Goal: Information Seeking & Learning: Learn about a topic

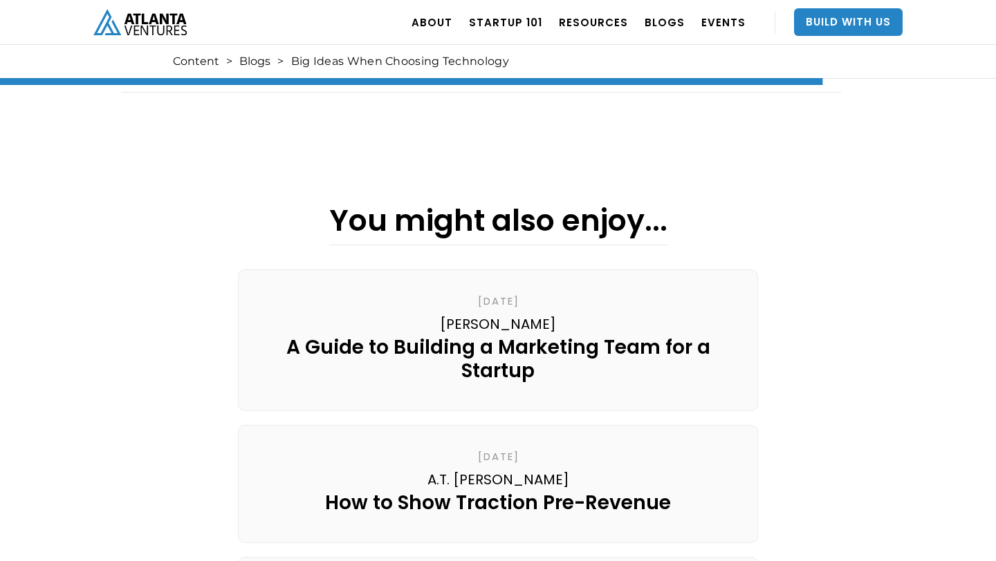
scroll to position [2344, 0]
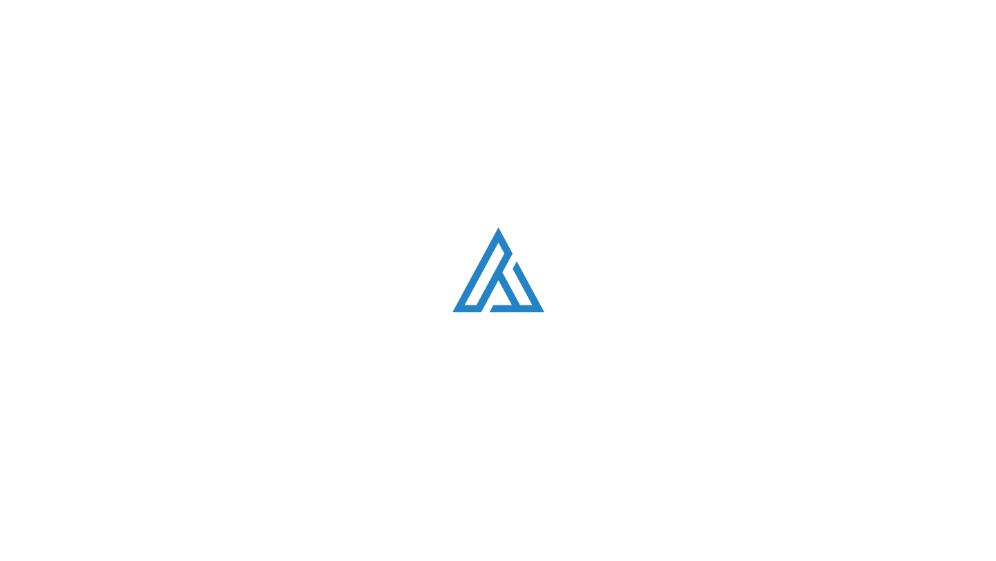
scroll to position [1422, 0]
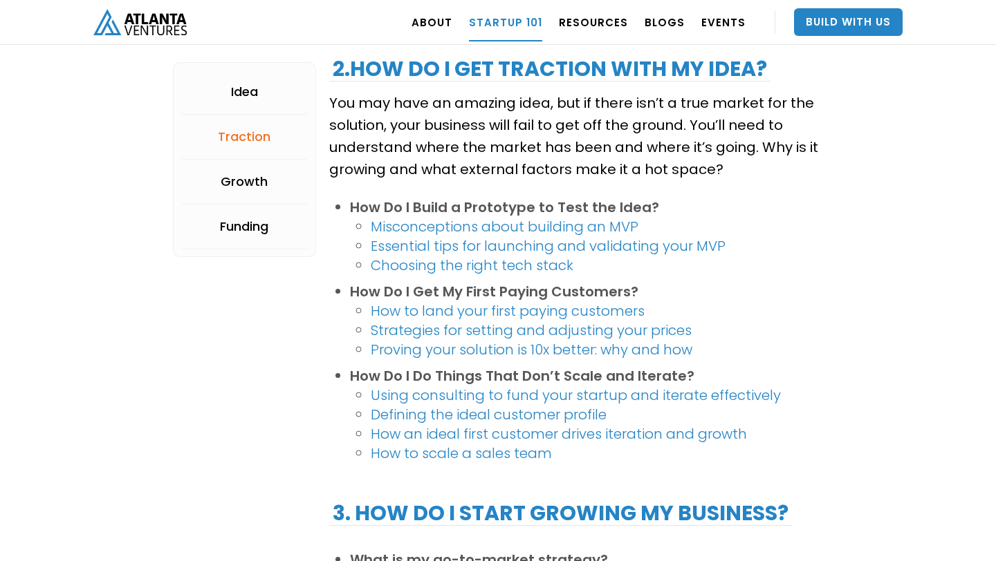
click at [604, 310] on link "How to land your first paying customers" at bounding box center [508, 310] width 274 height 19
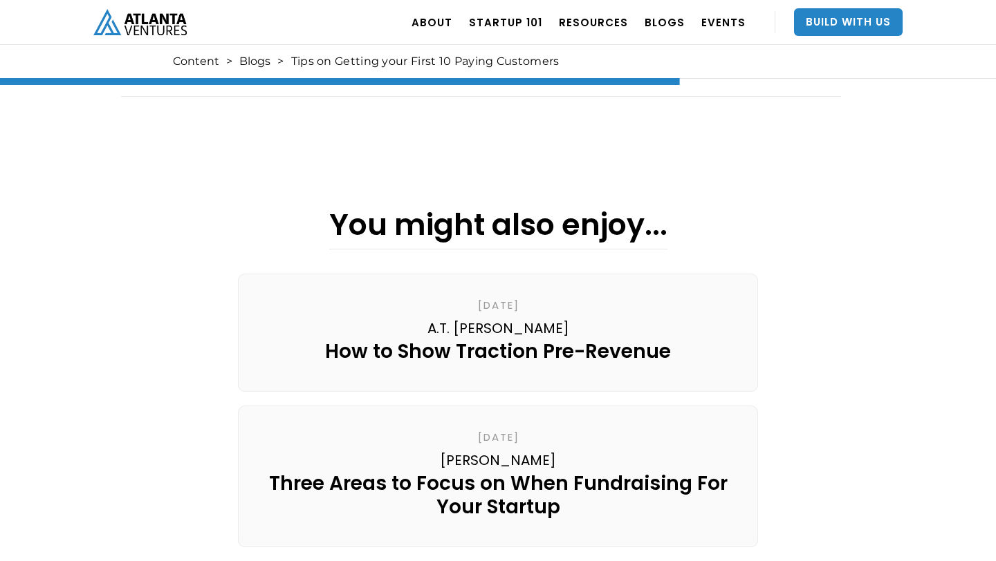
scroll to position [1940, 0]
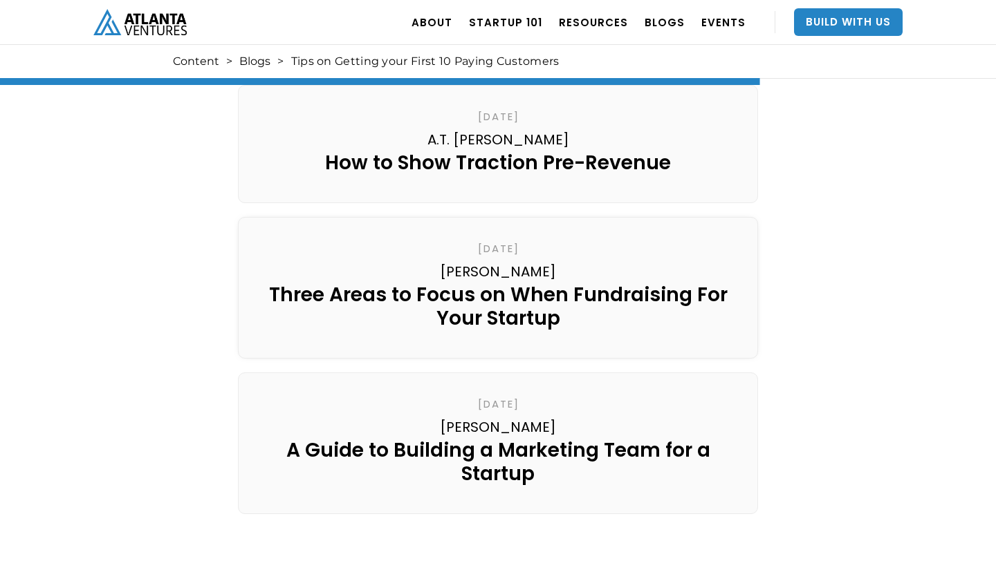
scroll to position [2124, 0]
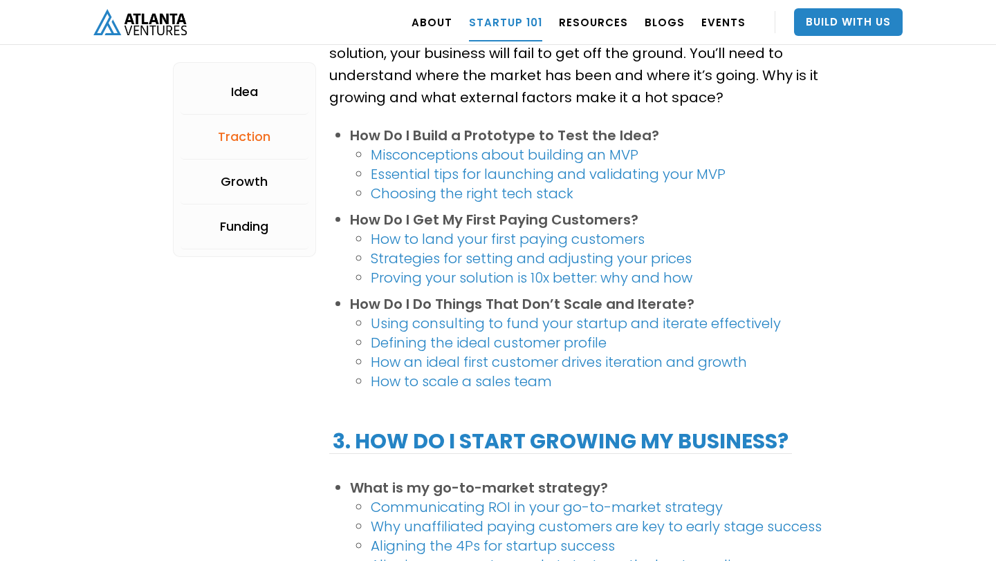
scroll to position [1495, 0]
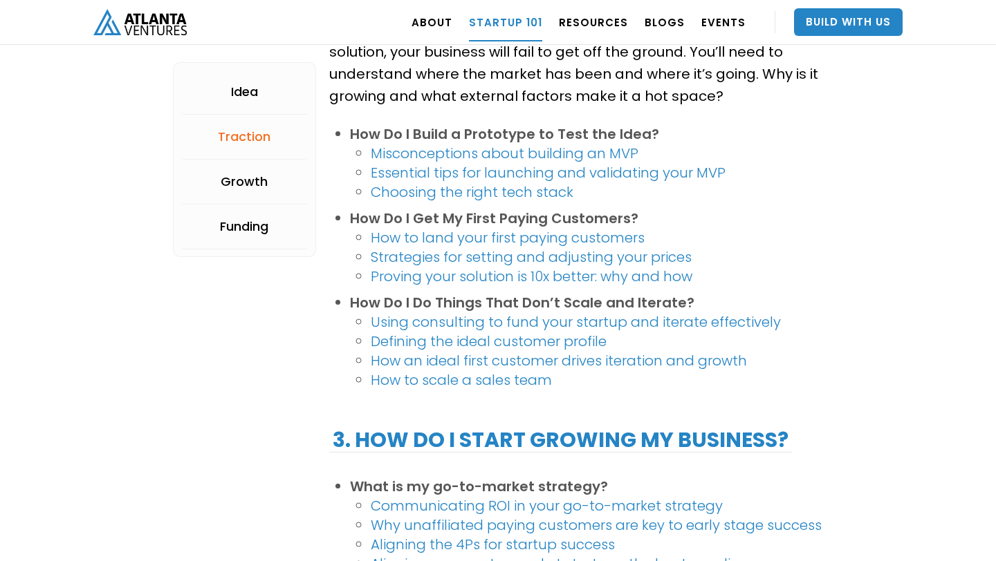
click at [516, 381] on link "How to scale a sales team" at bounding box center [461, 380] width 181 height 19
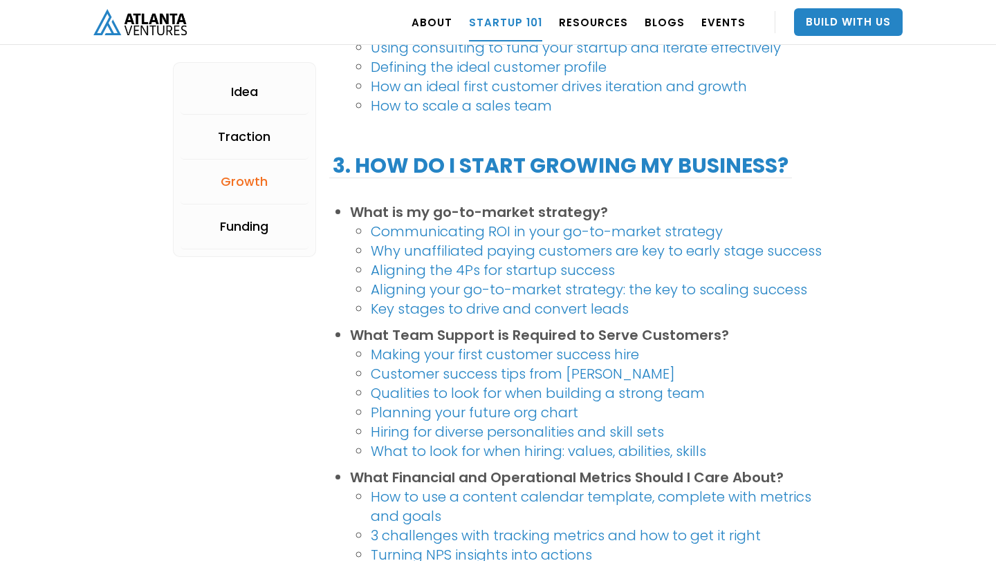
scroll to position [1774, 0]
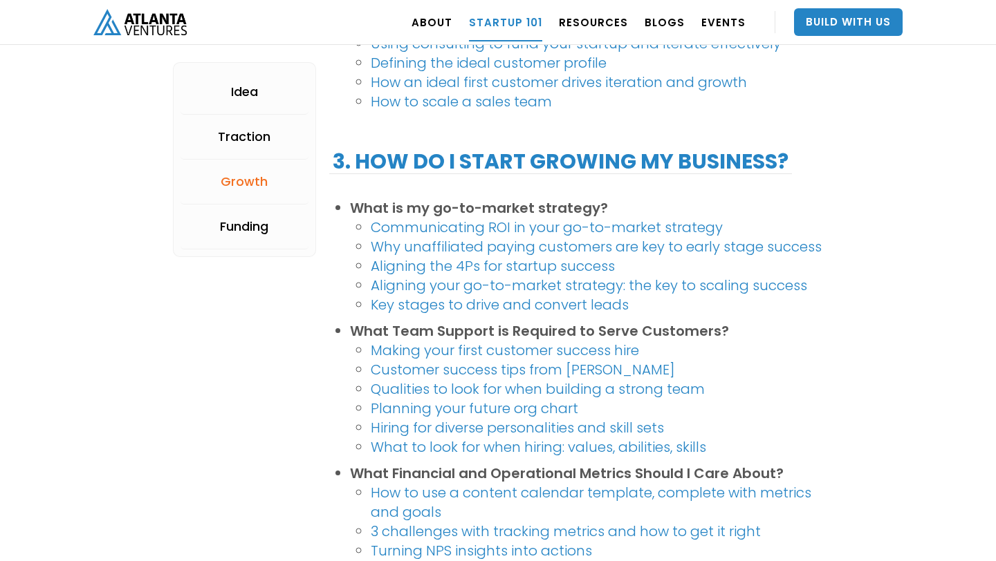
click at [530, 227] on link "Communicating ROI in your go-to-market strategy" at bounding box center [547, 227] width 352 height 19
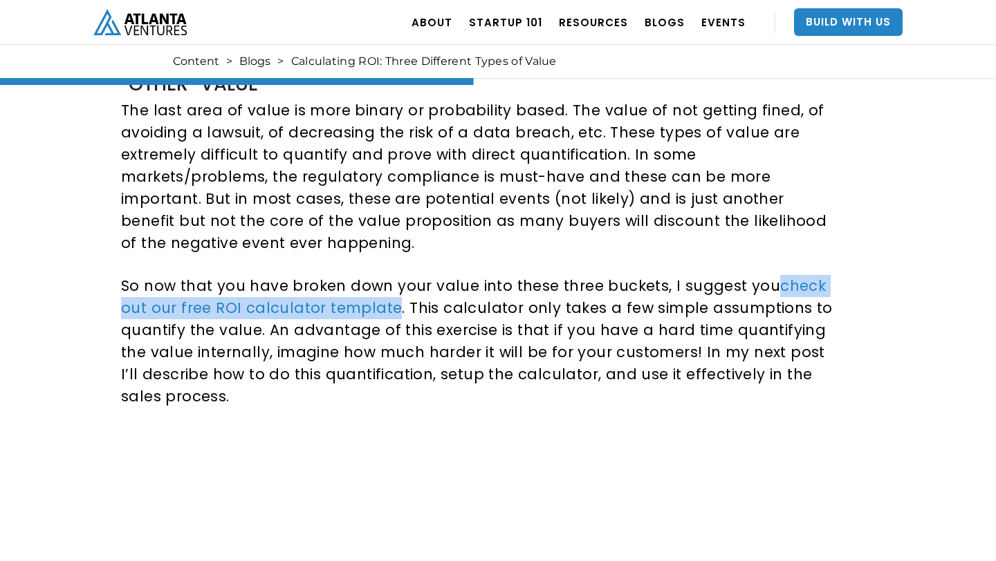
scroll to position [1327, 0]
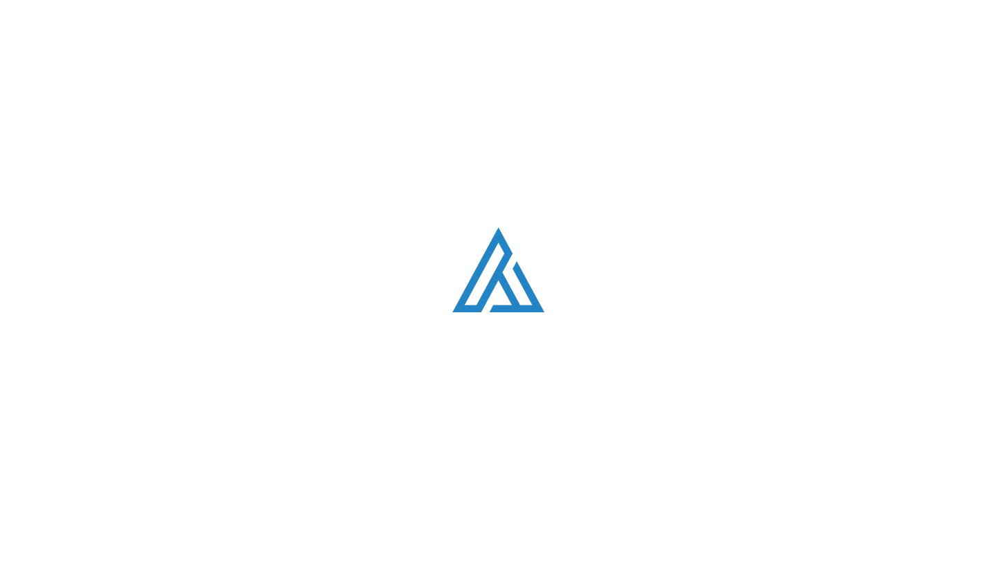
scroll to position [1774, 0]
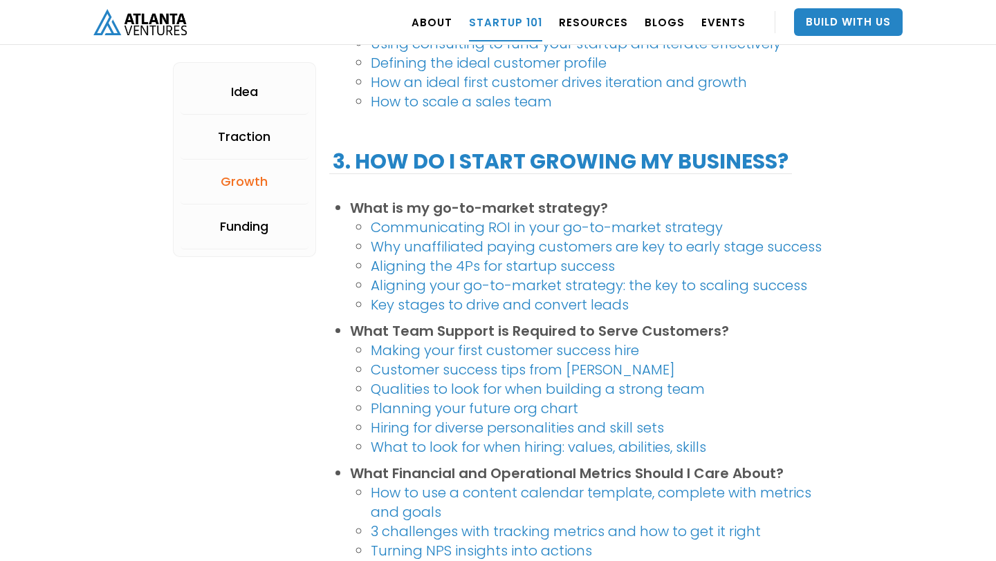
click at [545, 265] on link "Aligning the 4Ps for startup success" at bounding box center [493, 266] width 244 height 19
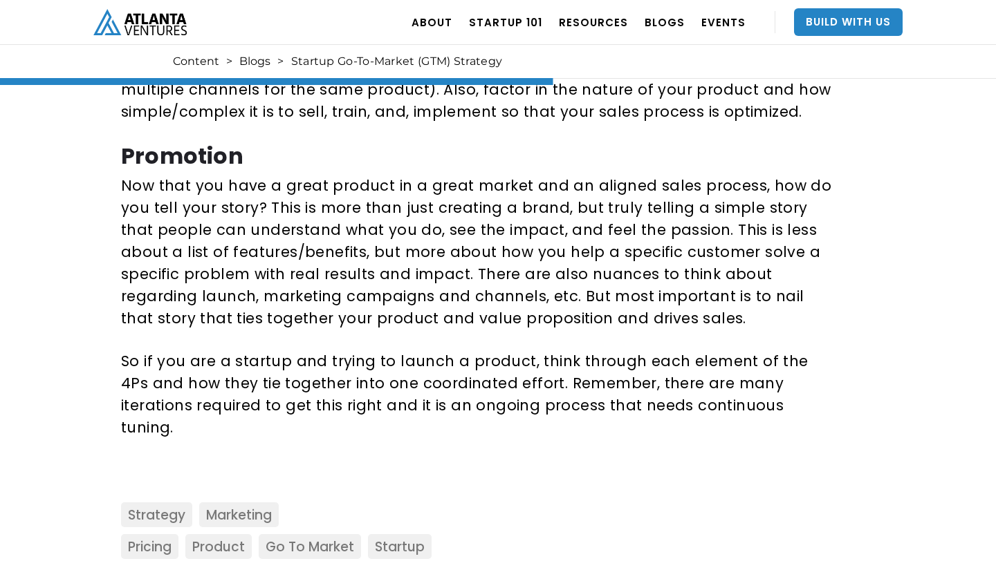
scroll to position [1761, 0]
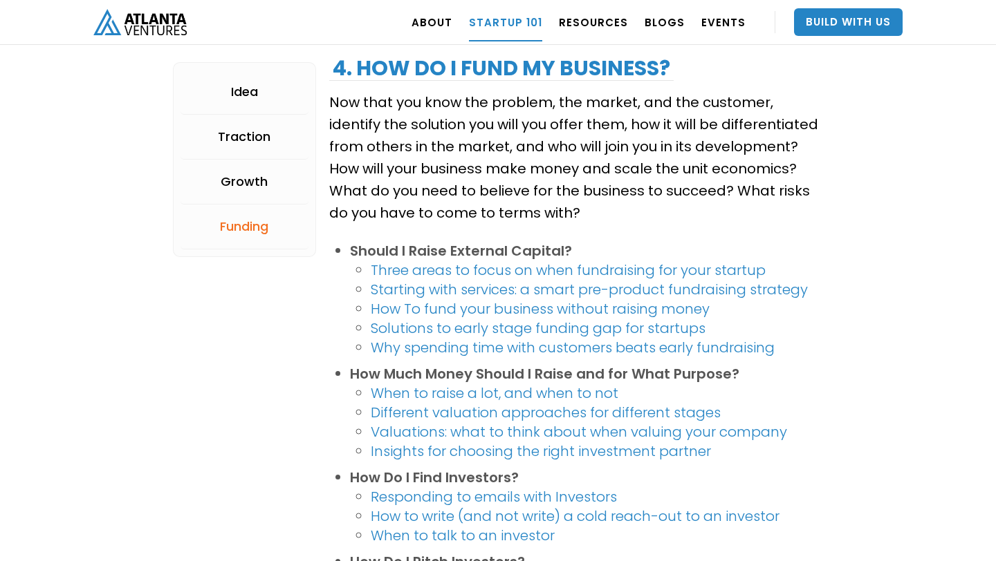
scroll to position [2477, 0]
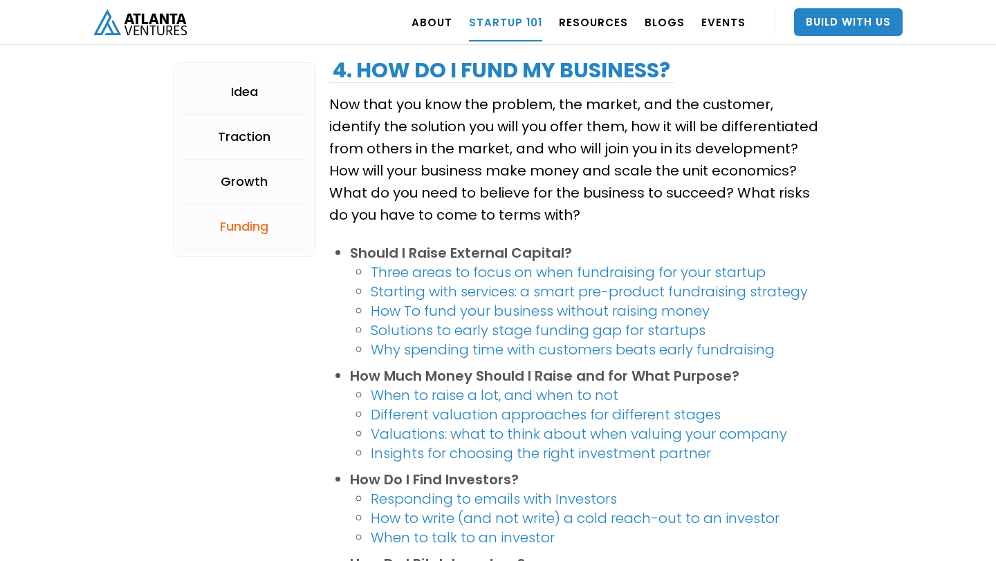
click at [694, 289] on link "Starting with services: a smart pre-product fundraising strategy" at bounding box center [589, 291] width 437 height 19
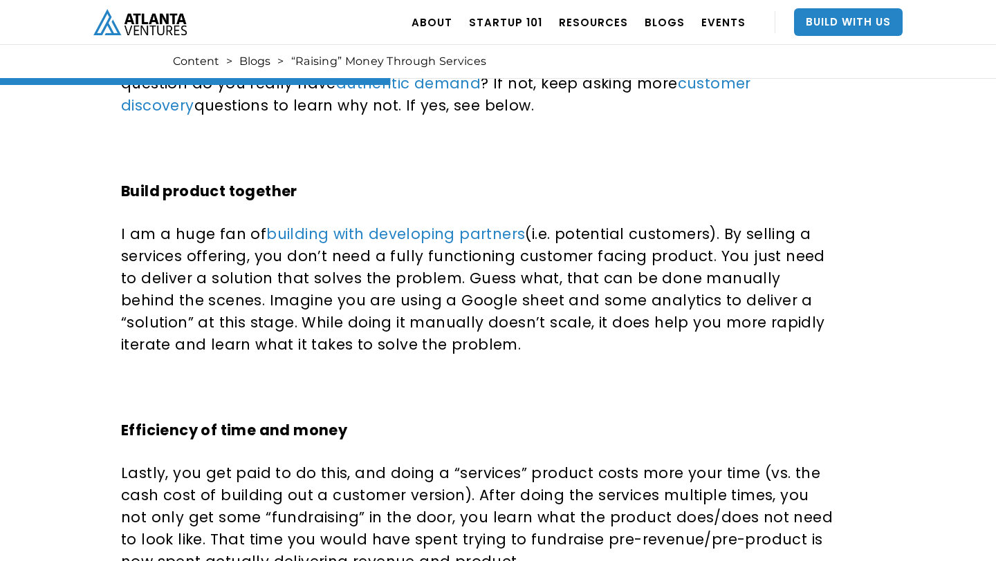
scroll to position [570, 0]
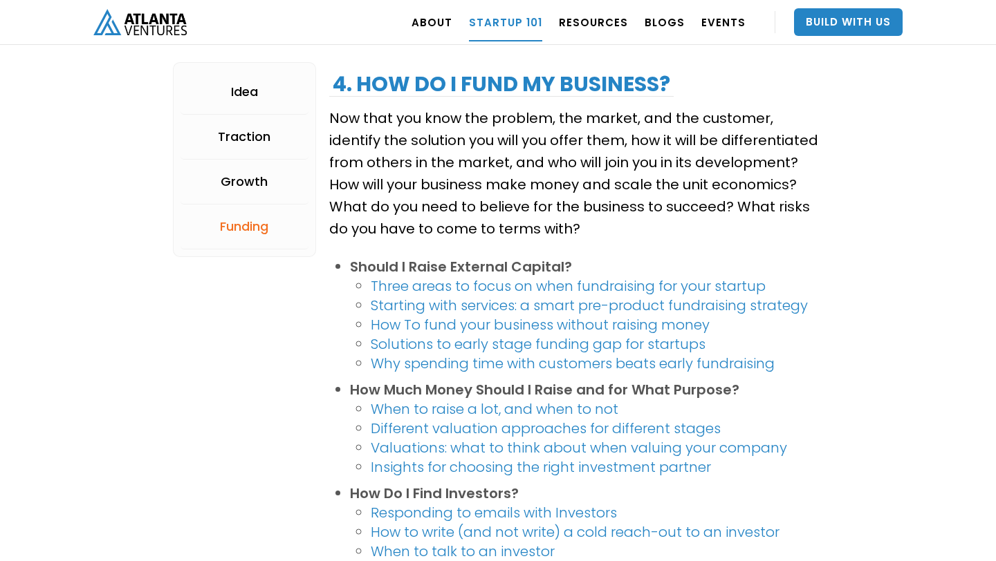
scroll to position [2465, 0]
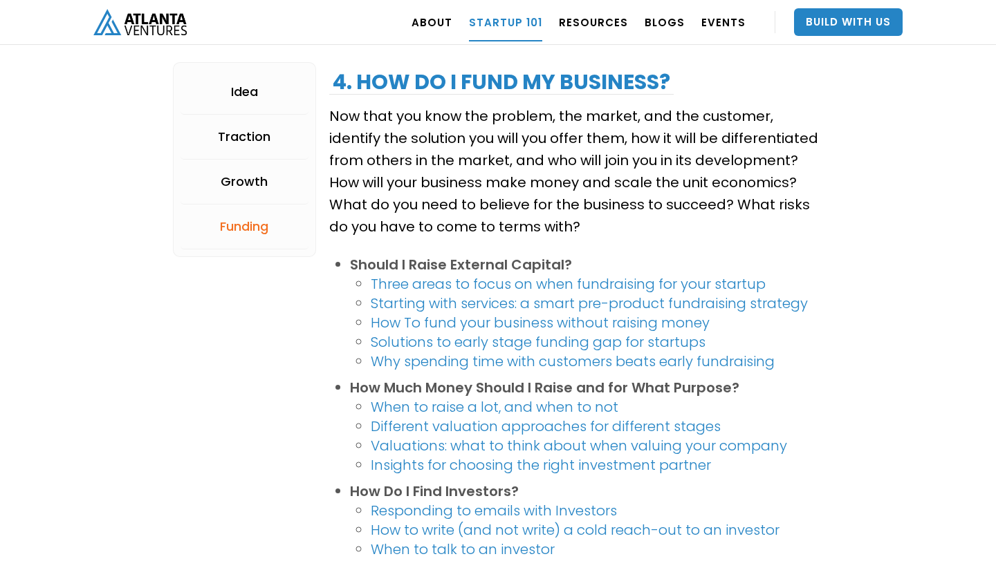
click at [669, 321] on link "How To fund your business without raising money" at bounding box center [540, 322] width 339 height 19
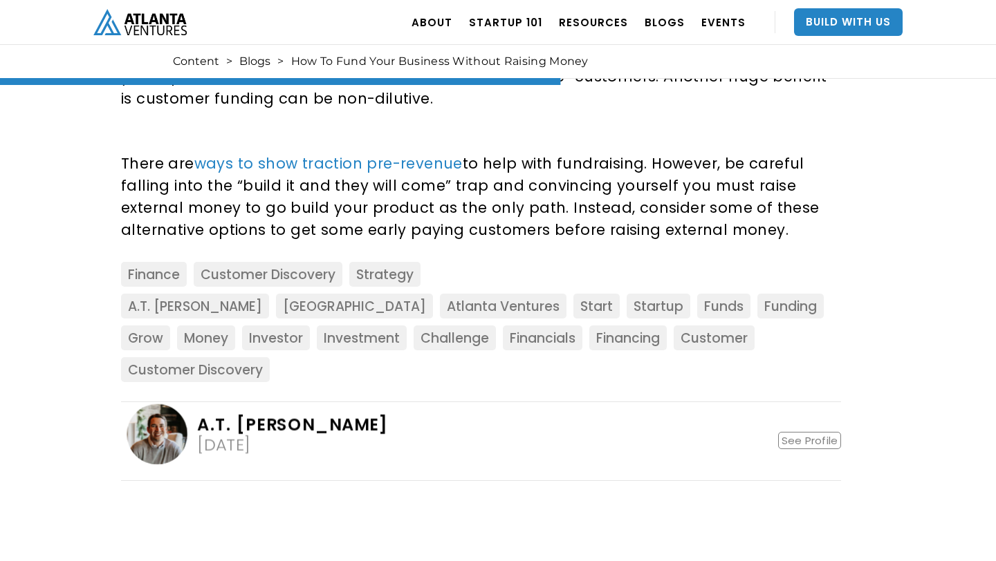
scroll to position [1547, 0]
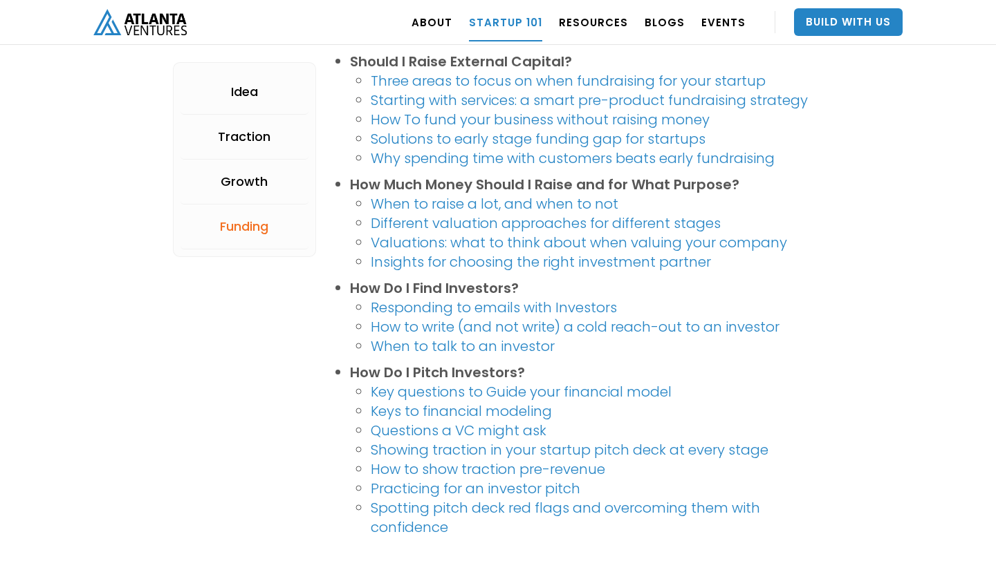
scroll to position [2670, 0]
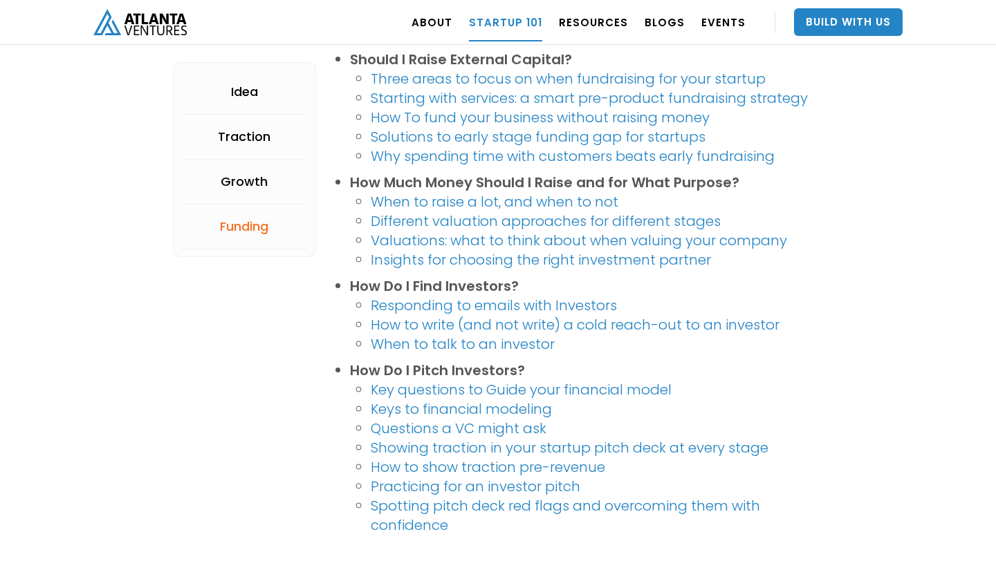
click at [676, 138] on link "Solutions to early stage funding gap for startups" at bounding box center [538, 136] width 335 height 19
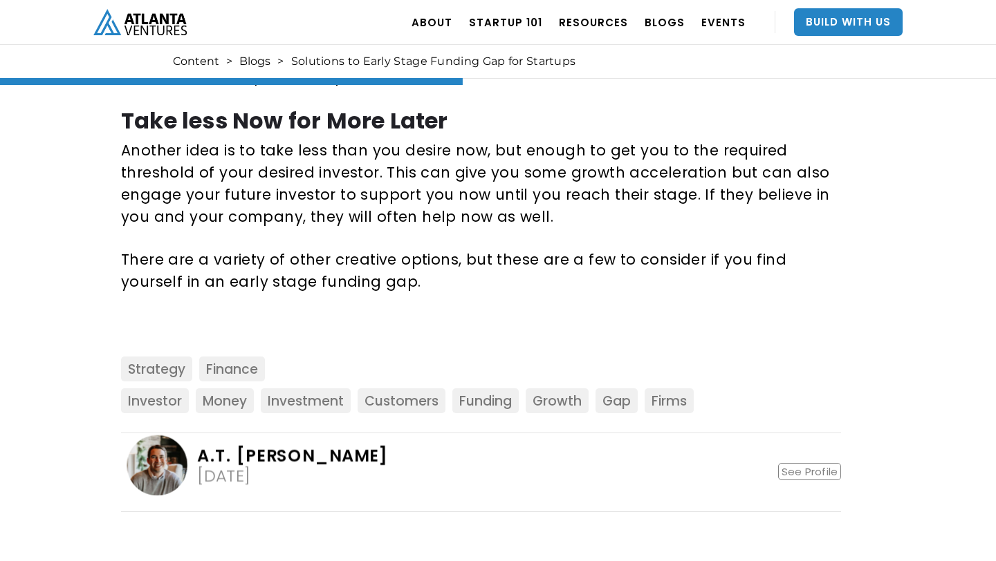
scroll to position [1117, 0]
